Goal: Task Accomplishment & Management: Manage account settings

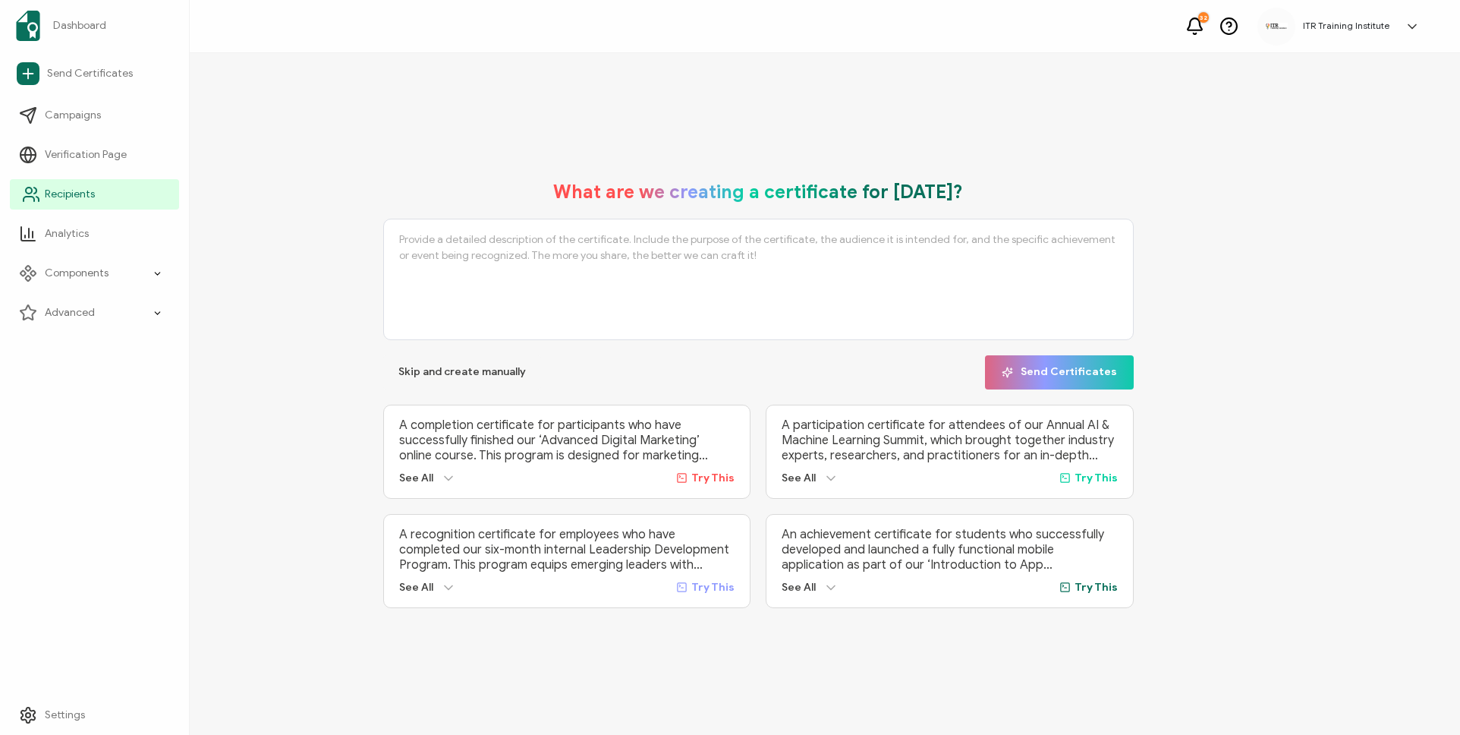
click at [64, 184] on link "Recipients" at bounding box center [94, 194] width 169 height 30
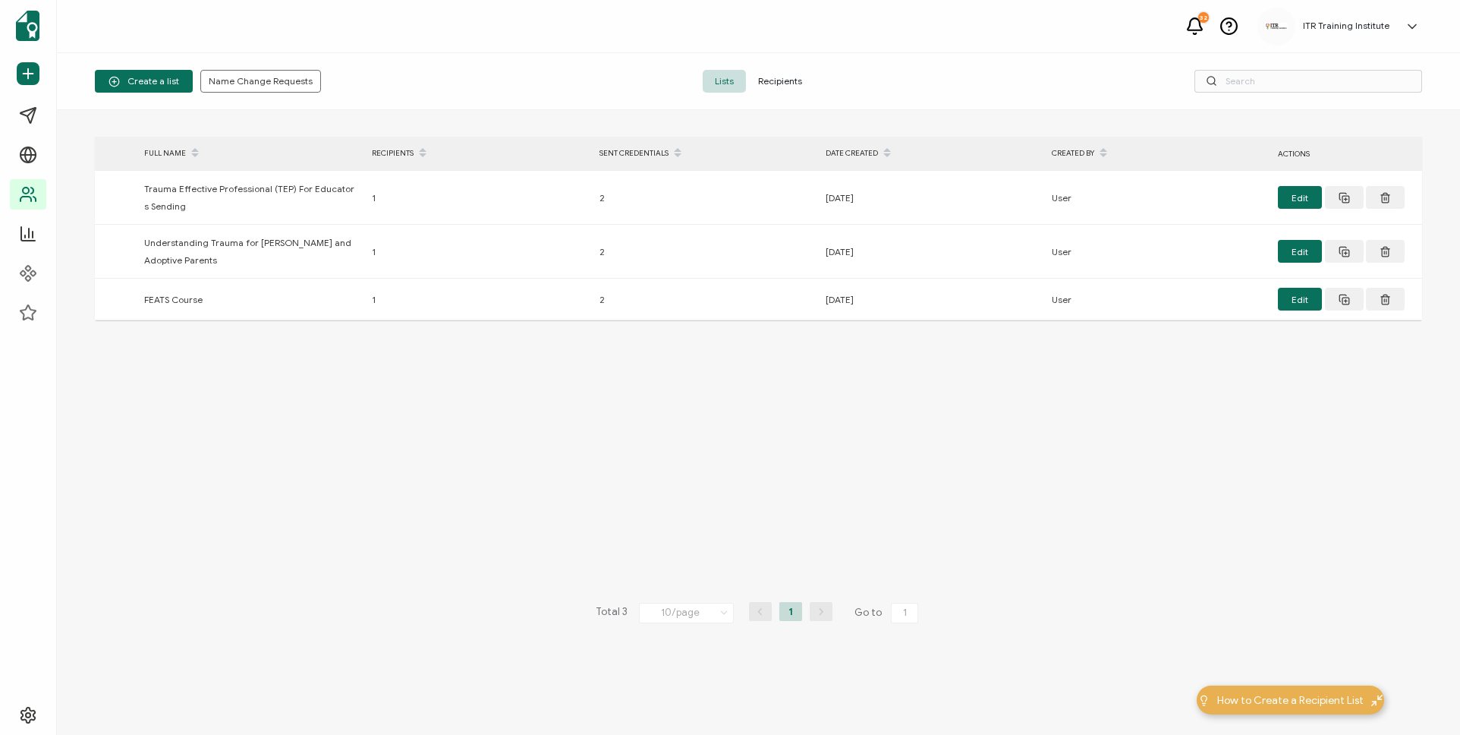
click at [778, 80] on span "Recipients" at bounding box center [780, 81] width 68 height 23
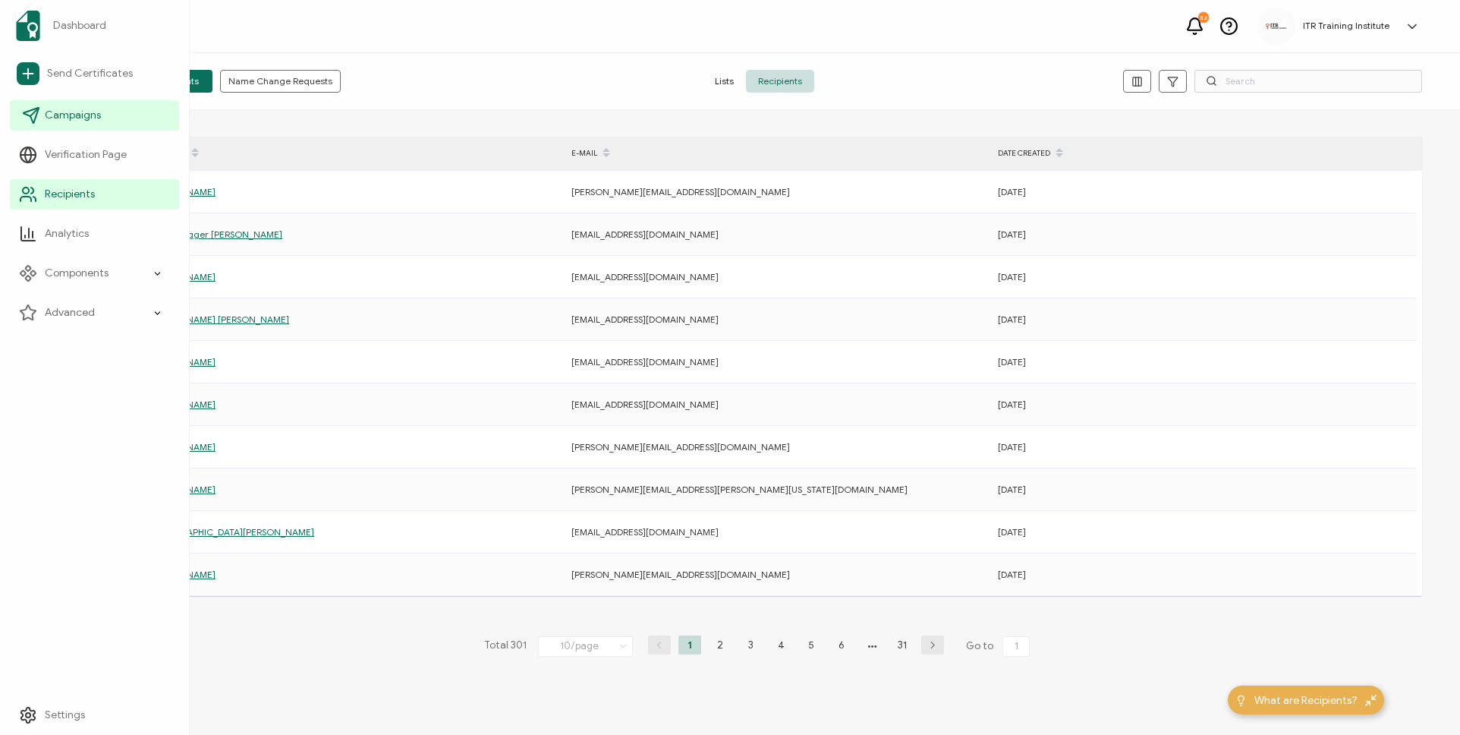
click at [65, 121] on span "Campaigns" at bounding box center [73, 115] width 56 height 15
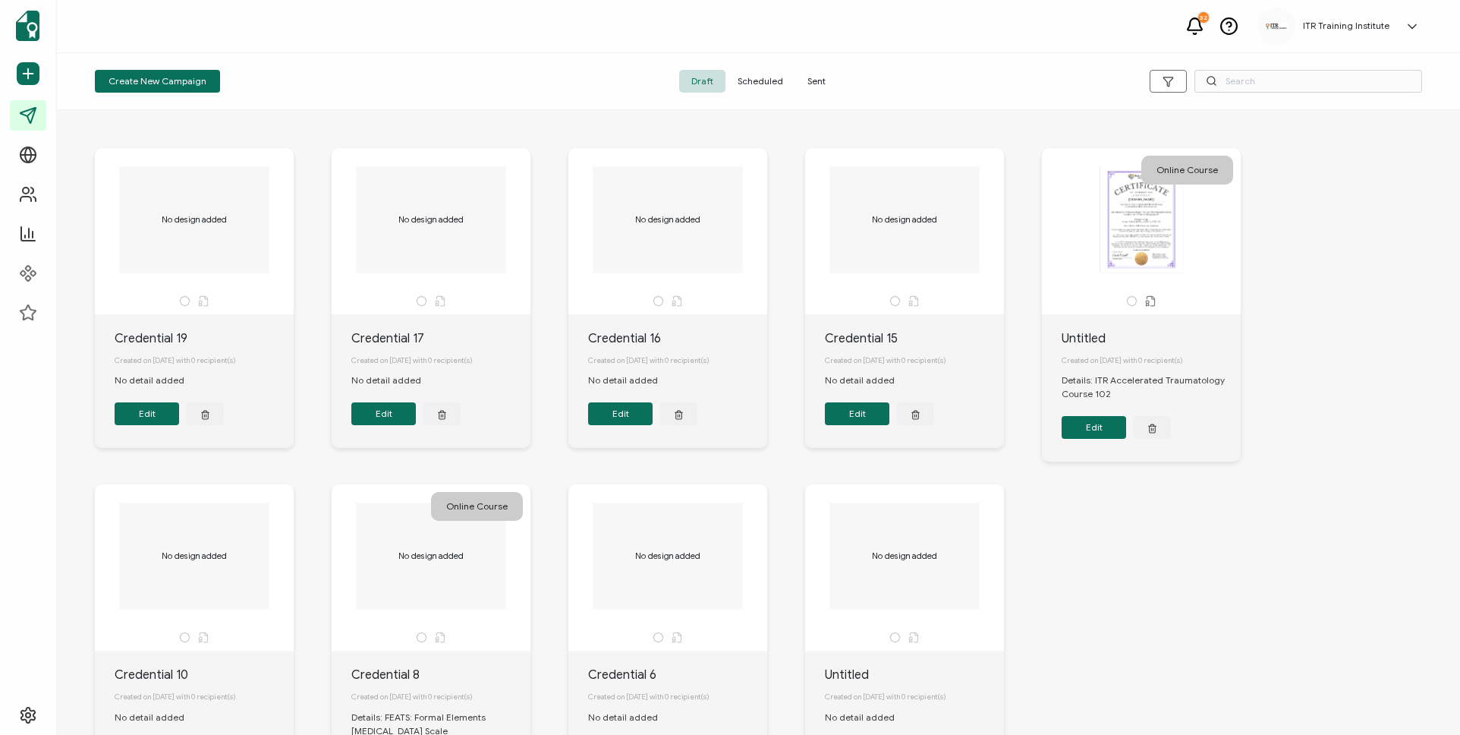
scroll to position [3, 0]
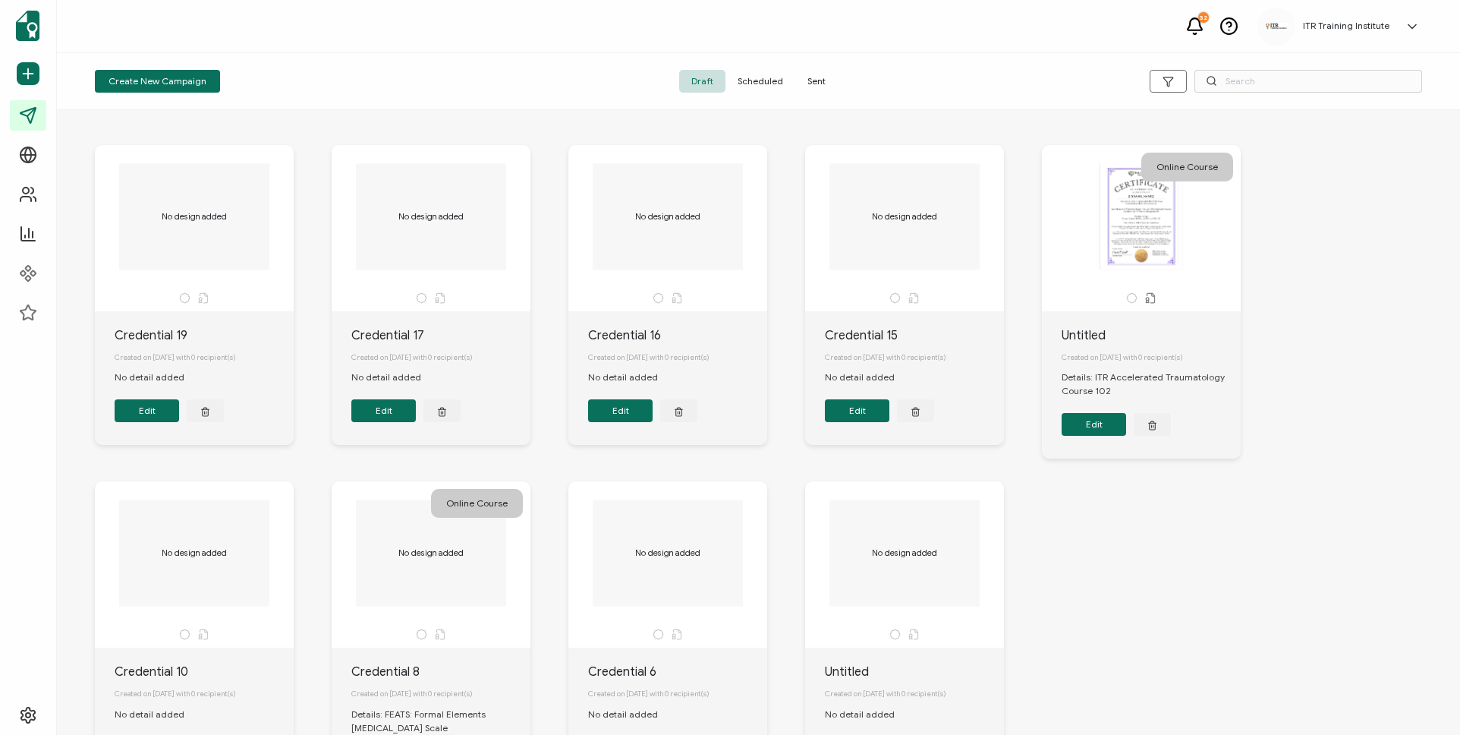
click at [810, 84] on span "Sent" at bounding box center [816, 81] width 43 height 23
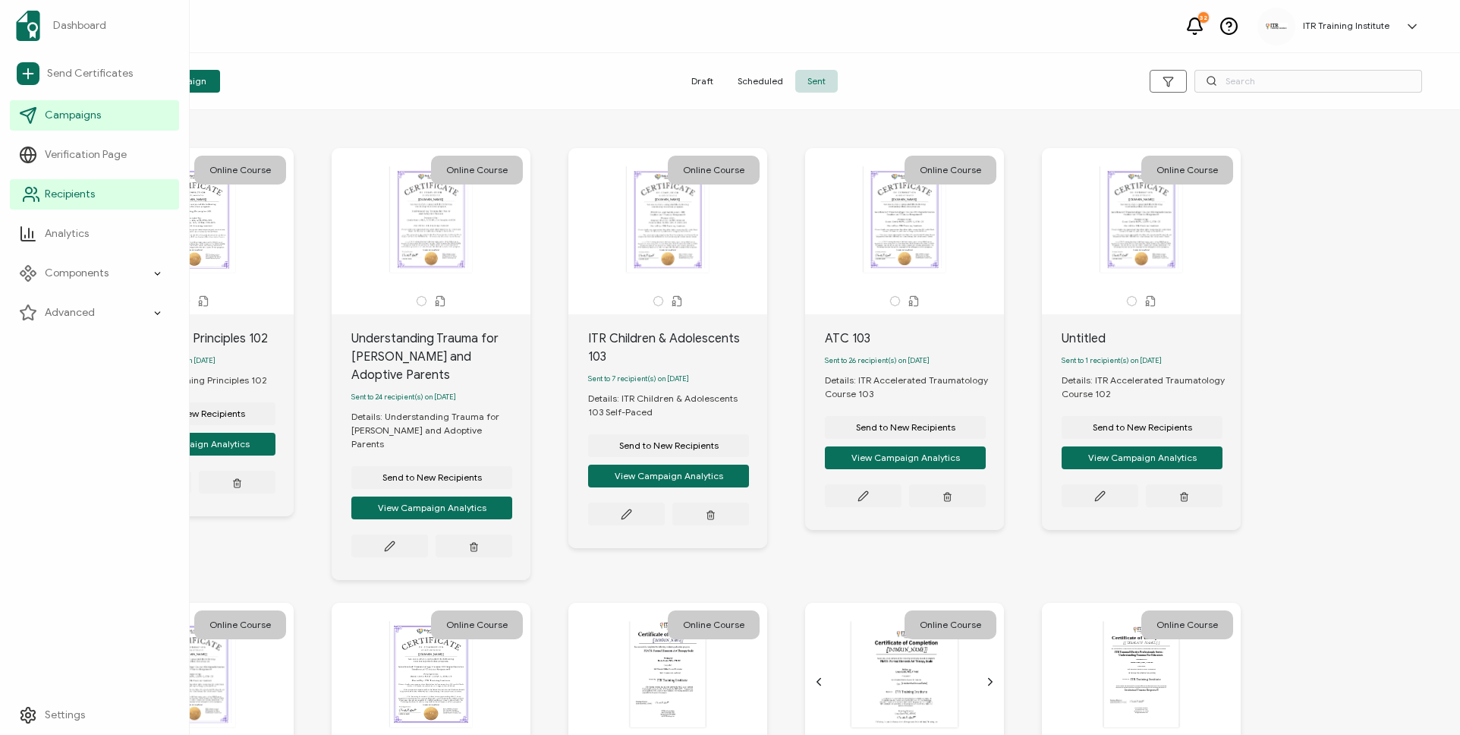
click at [58, 197] on span "Recipients" at bounding box center [70, 194] width 50 height 15
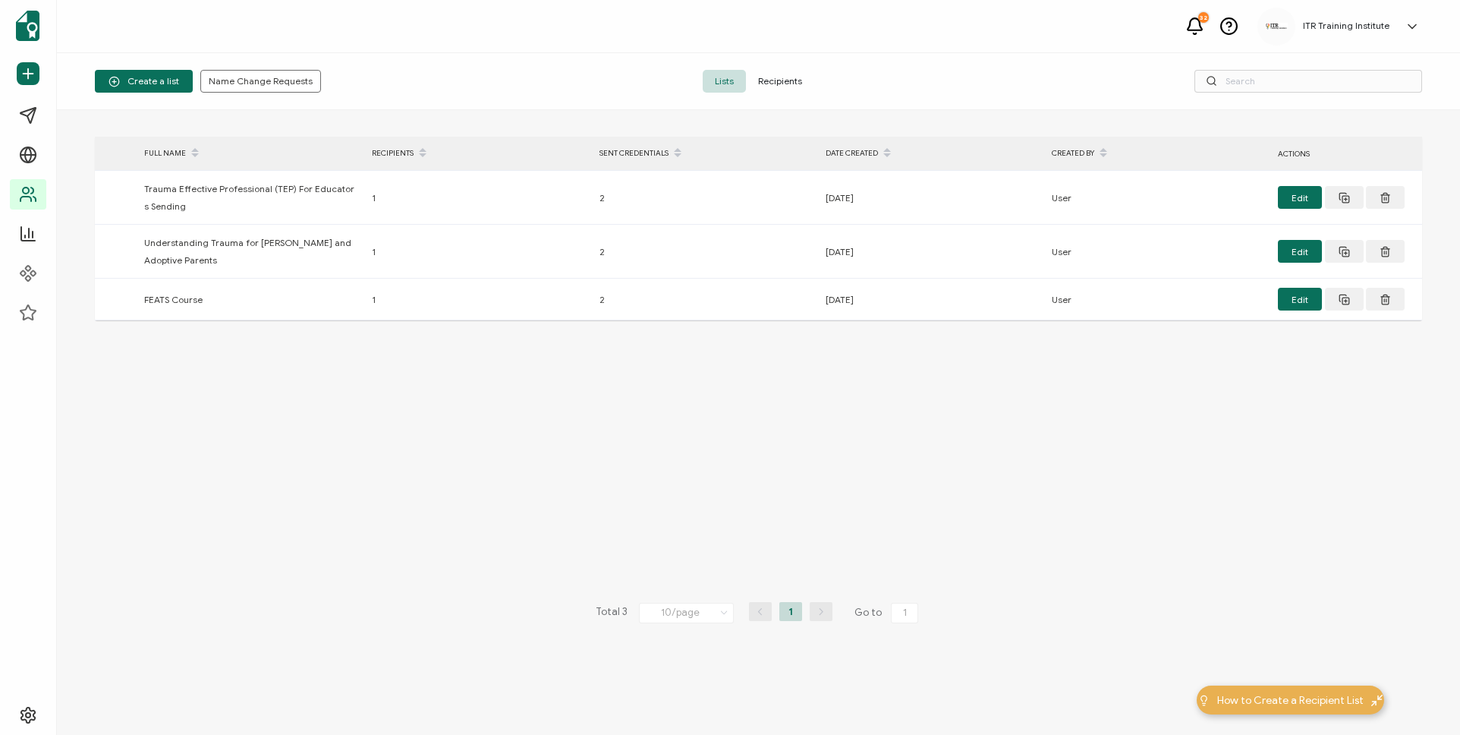
click at [778, 87] on span "Recipients" at bounding box center [780, 81] width 68 height 23
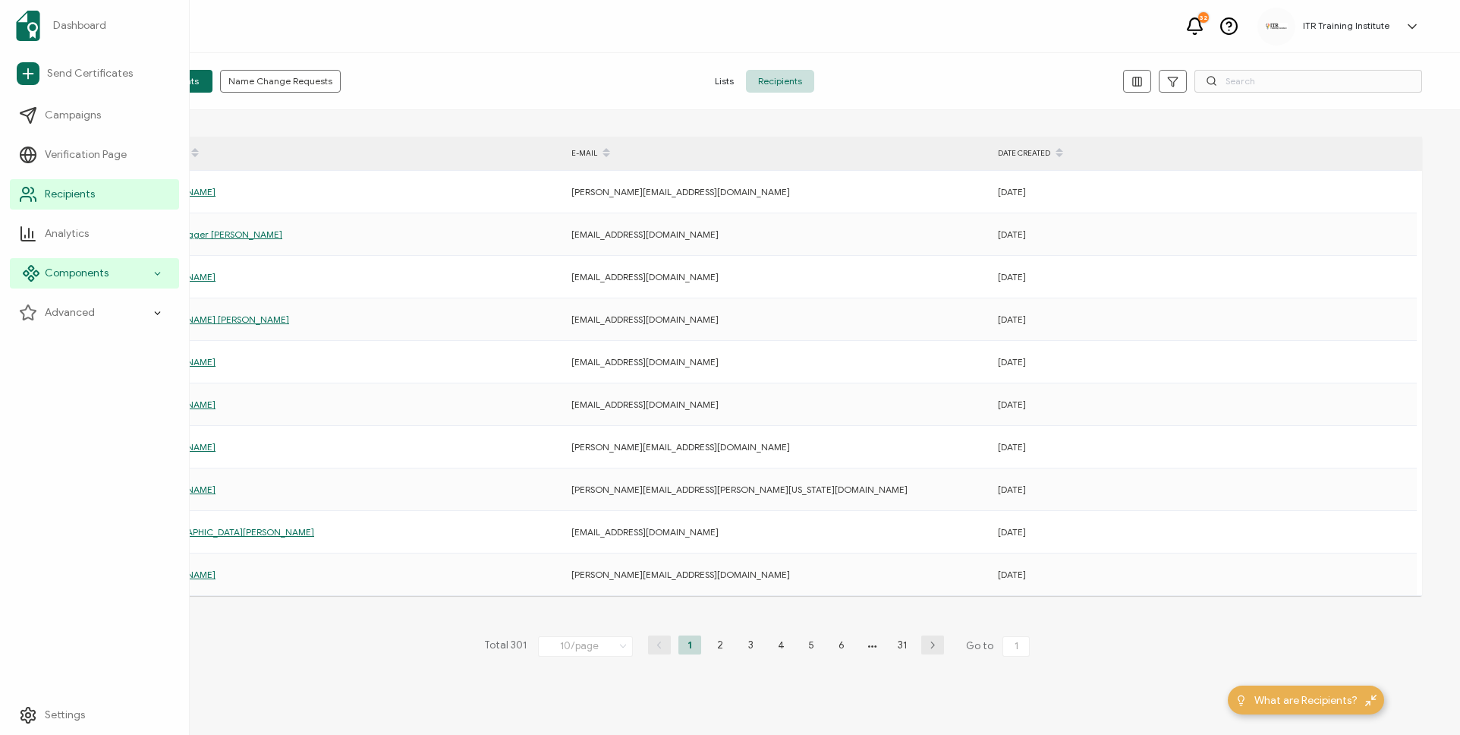
click at [61, 271] on span "Components" at bounding box center [77, 273] width 64 height 15
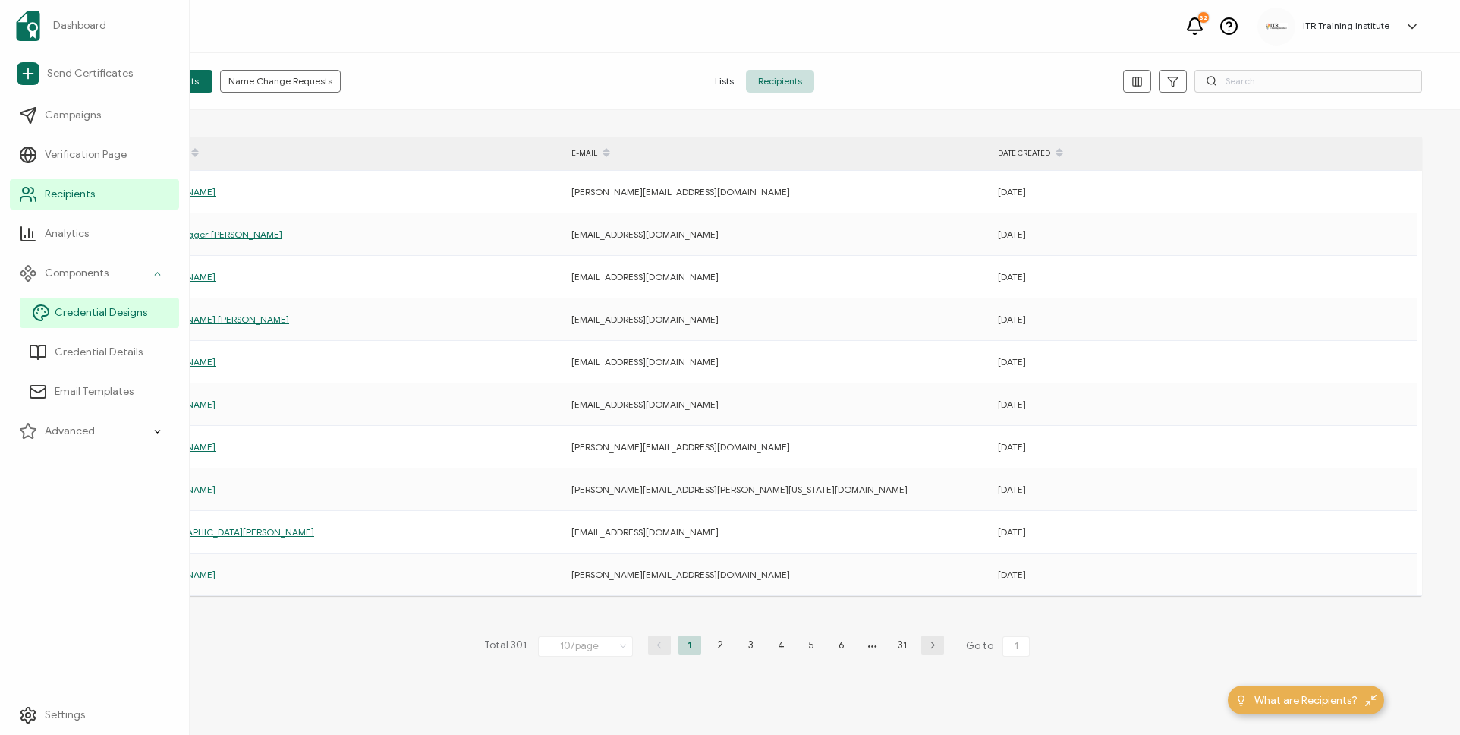
click at [65, 317] on span "Credential Designs" at bounding box center [101, 312] width 93 height 15
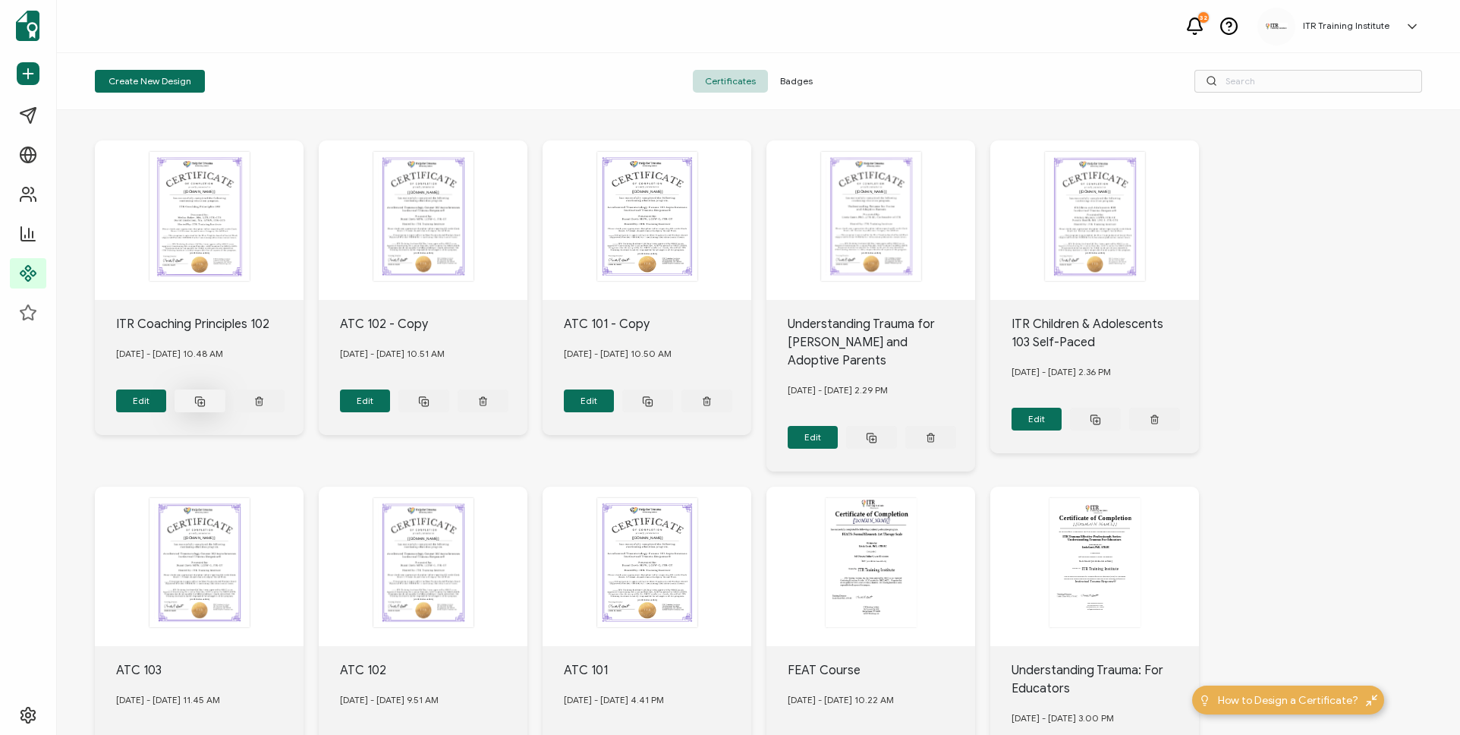
click at [200, 402] on rect at bounding box center [201, 402] width 6 height 6
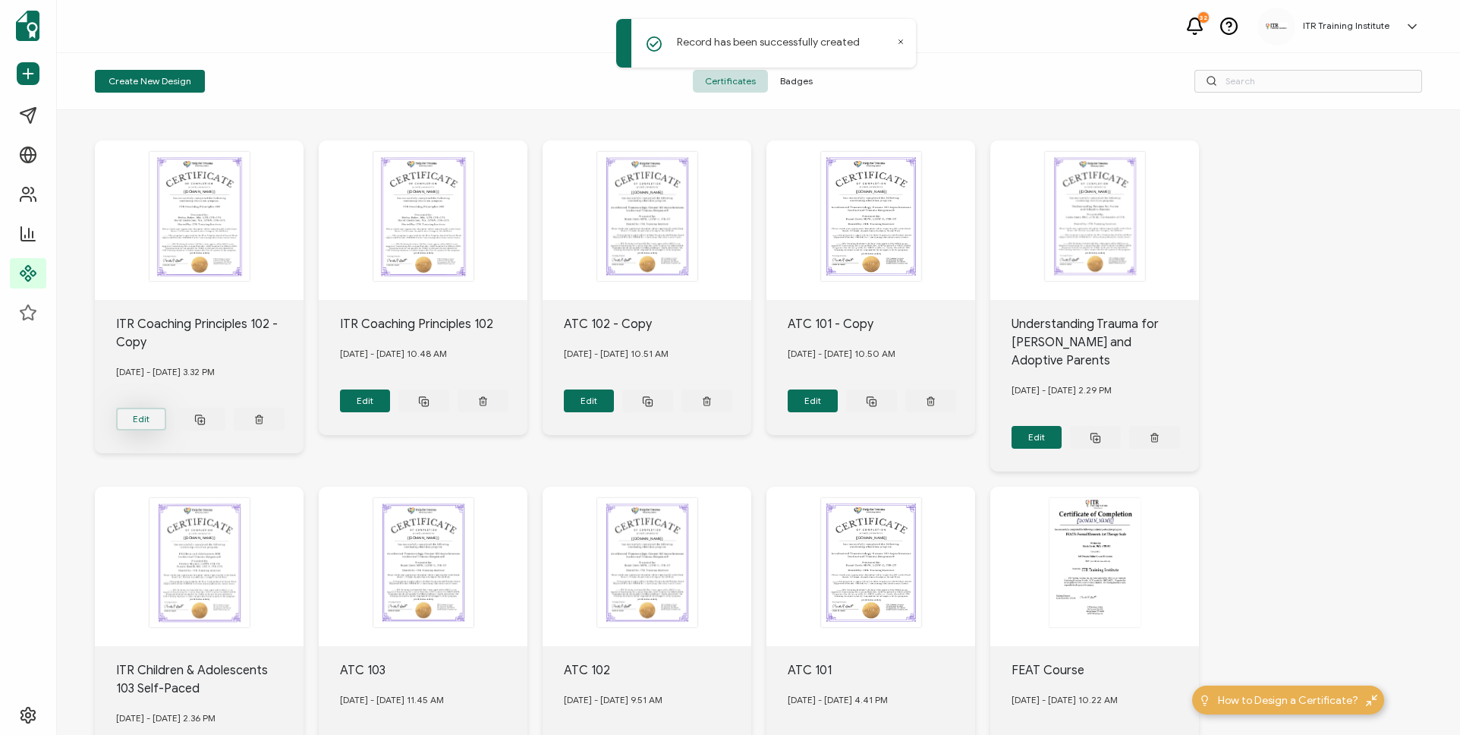
click at [141, 423] on button "Edit" at bounding box center [141, 419] width 51 height 23
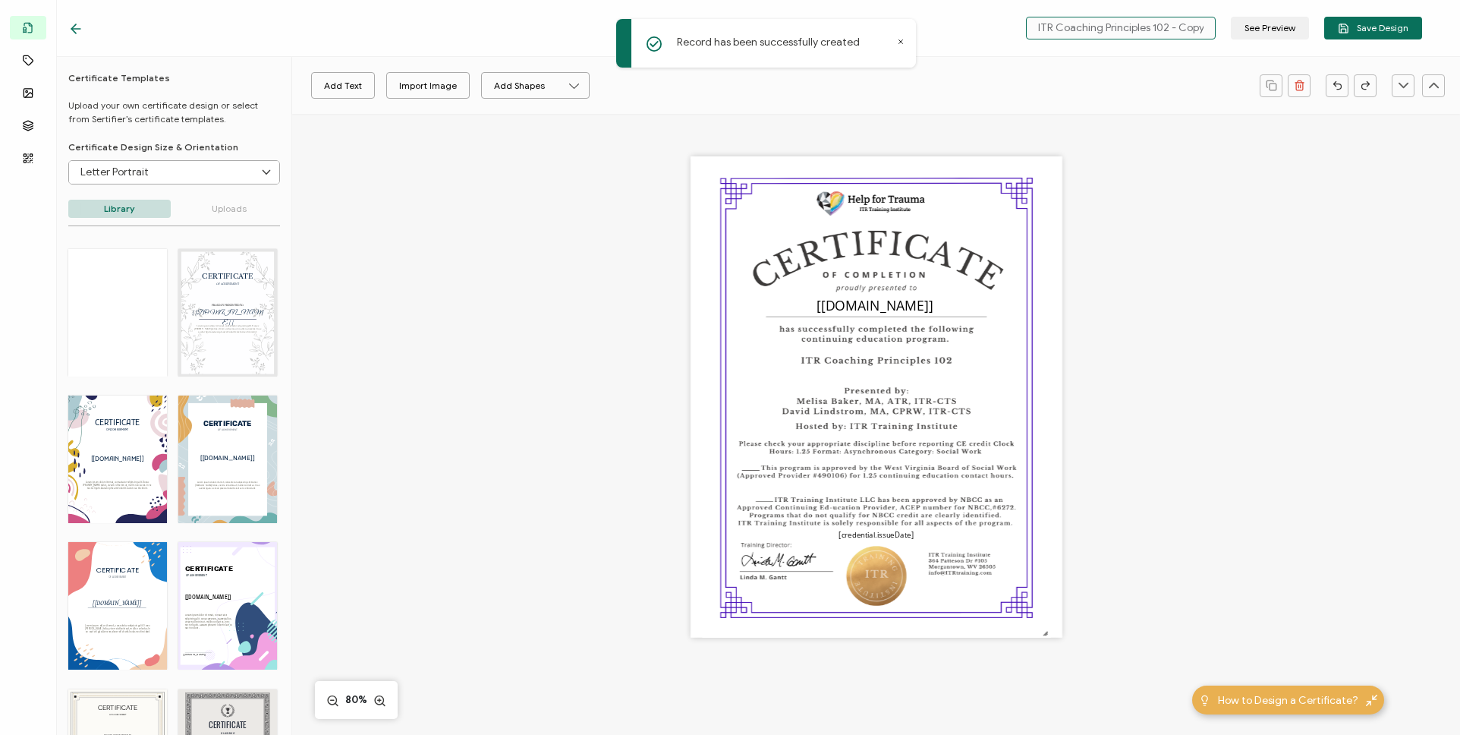
click at [1178, 31] on input "ITR Coaching Principles 102 - Copy" at bounding box center [1121, 28] width 190 height 23
click at [1175, 29] on input "ITR Coaching Principles 102 - Copy" at bounding box center [1121, 28] width 190 height 23
click at [1110, 24] on input "ITR Coaching Principles 102 - Copy" at bounding box center [1121, 28] width 190 height 23
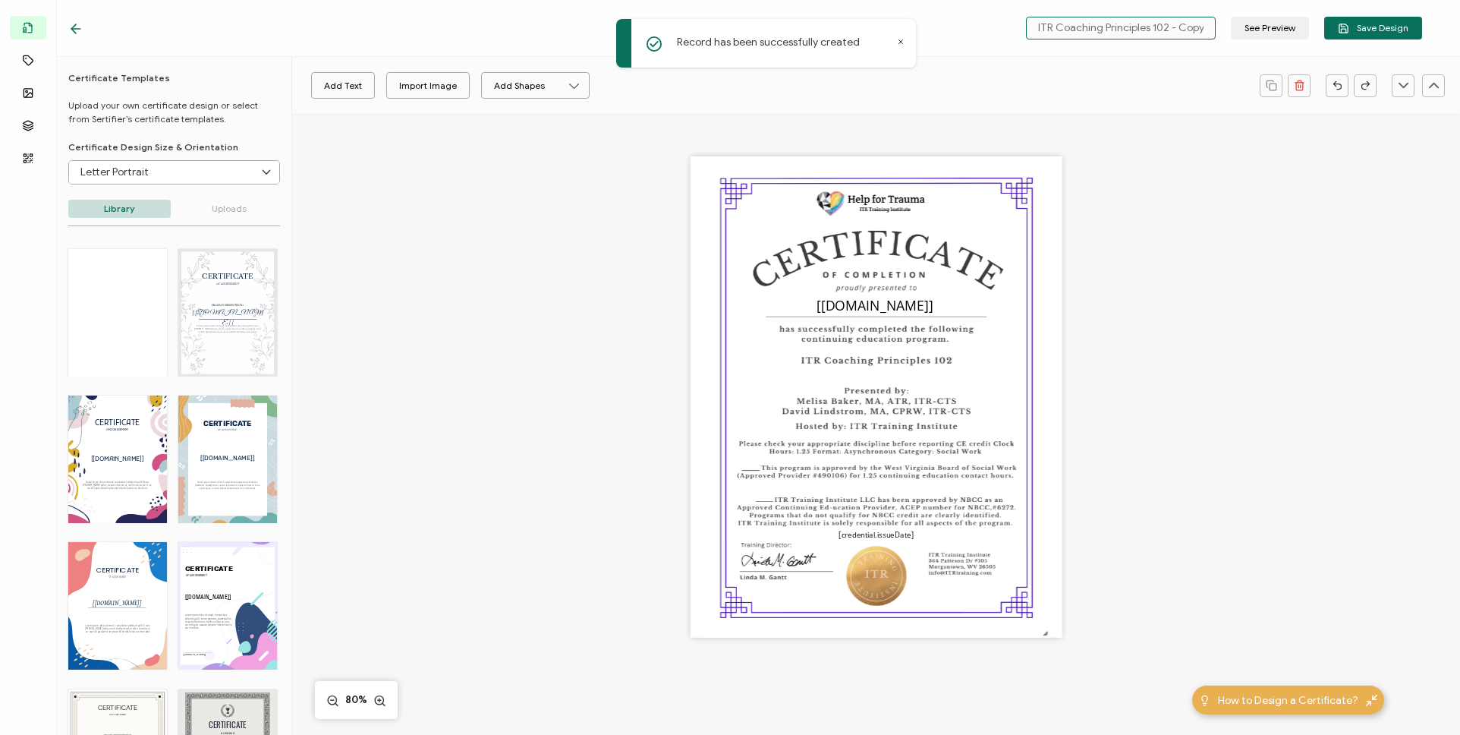
click at [1110, 24] on input "ITR Coaching Principles 102 - Copy" at bounding box center [1121, 28] width 190 height 23
type input "Adult Assessment Course 102"
click at [873, 88] on div "Add Text Import Image Add Shapes Rectangle Ellipse" at bounding box center [776, 86] width 953 height 38
click at [1365, 25] on span "Save Design" at bounding box center [1373, 28] width 71 height 11
